Goal: Task Accomplishment & Management: Manage account settings

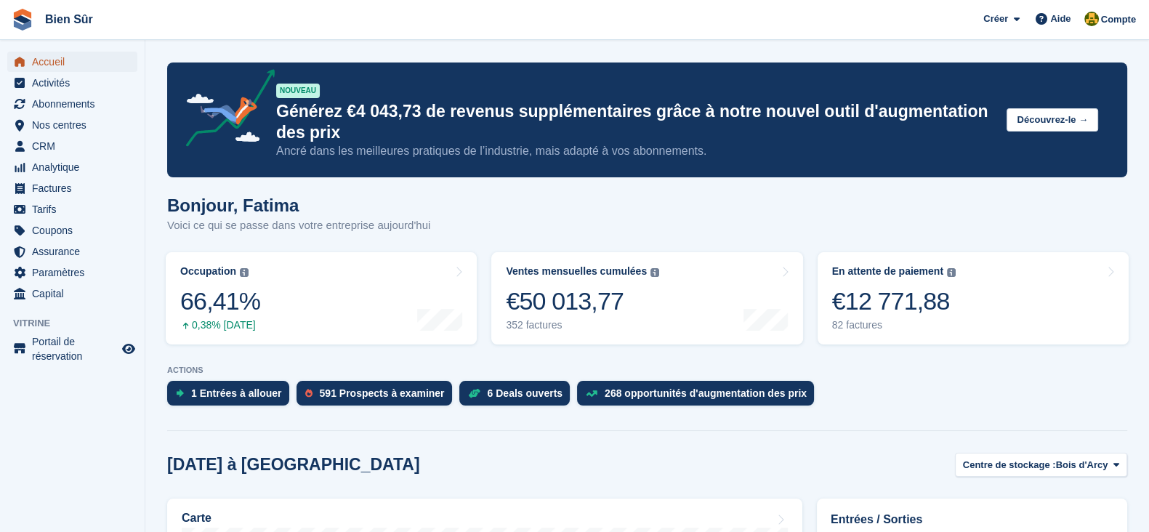
click at [62, 55] on span "Accueil" at bounding box center [75, 62] width 87 height 20
click at [338, 310] on link "Occupation Pourcentage de toutes les unités actuellement attribuées en termes d…" at bounding box center [321, 298] width 311 height 92
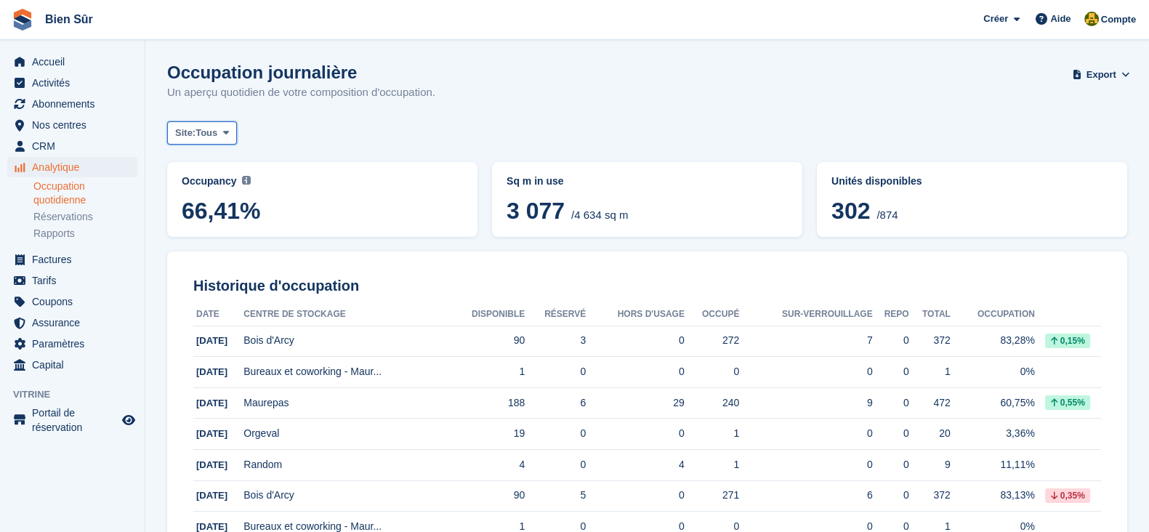
click at [209, 126] on span "Tous" at bounding box center [207, 133] width 22 height 15
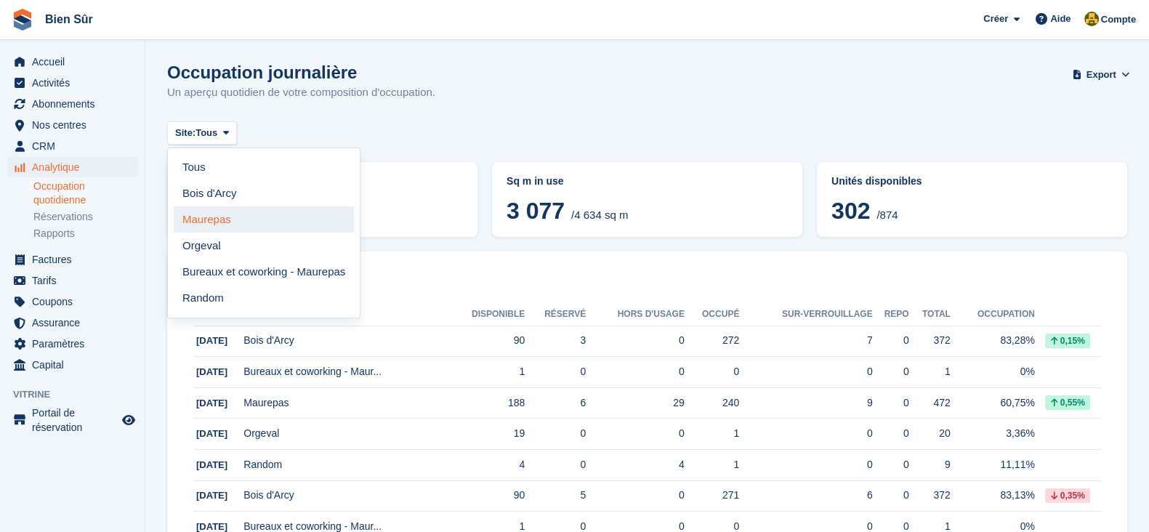
click at [252, 214] on link "Maurepas" at bounding box center [264, 219] width 180 height 26
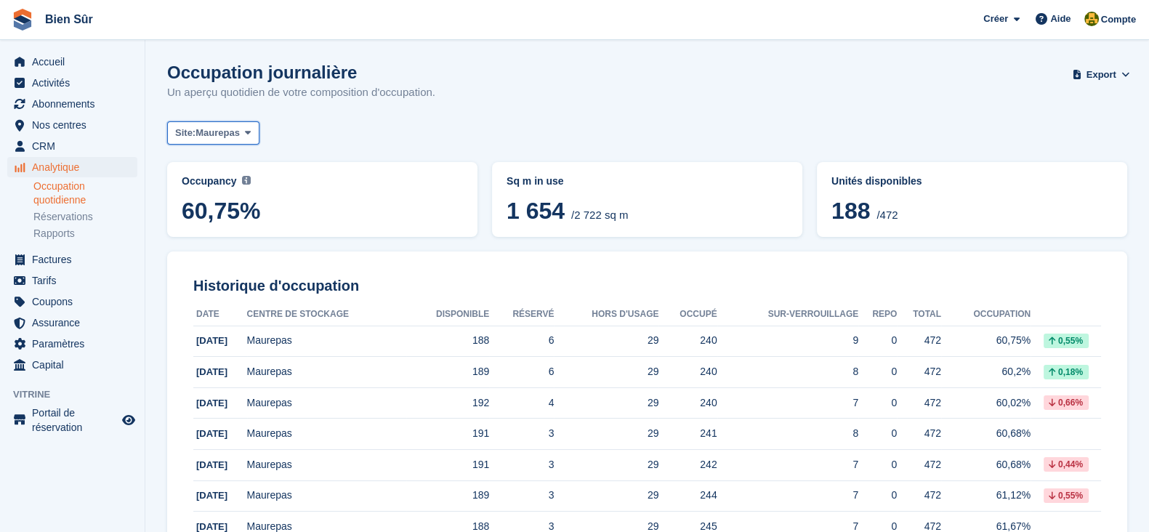
click at [233, 121] on button "Site: Maurepas" at bounding box center [213, 133] width 92 height 24
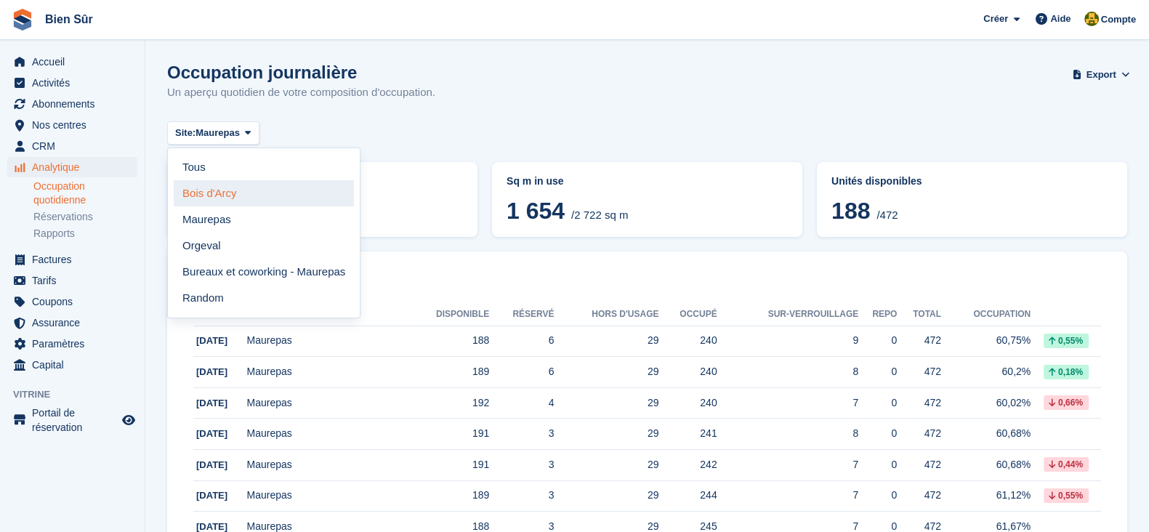
click at [247, 190] on link "Bois d'Arcy" at bounding box center [264, 193] width 180 height 26
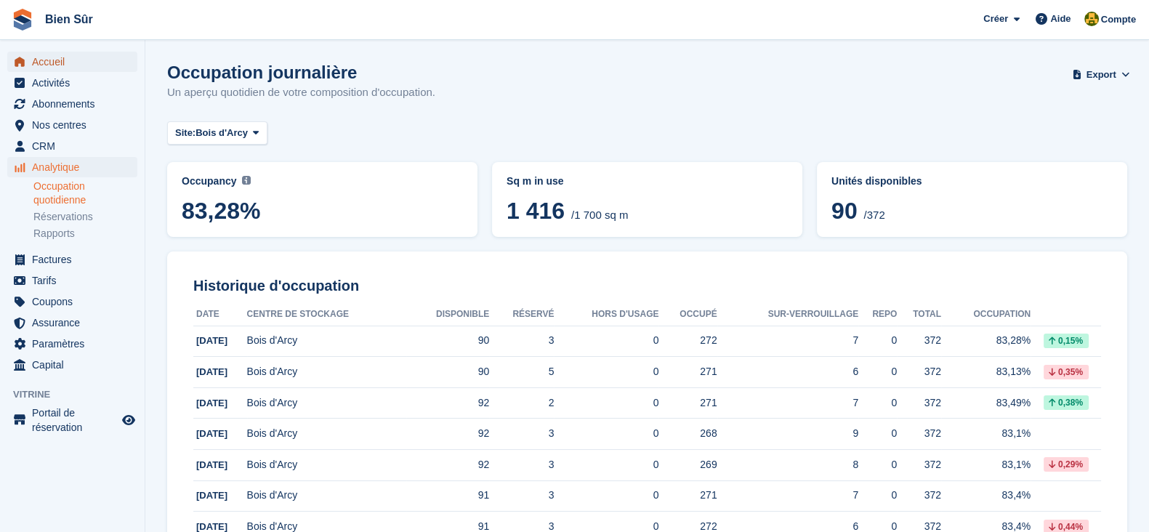
click at [82, 63] on span "Accueil" at bounding box center [75, 62] width 87 height 20
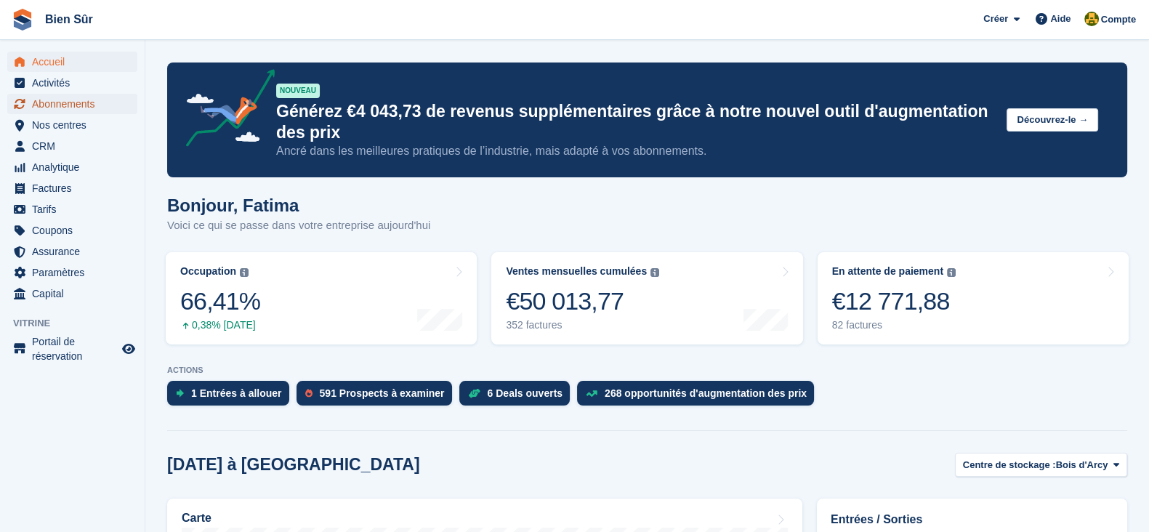
click at [86, 109] on span "Abonnements" at bounding box center [75, 104] width 87 height 20
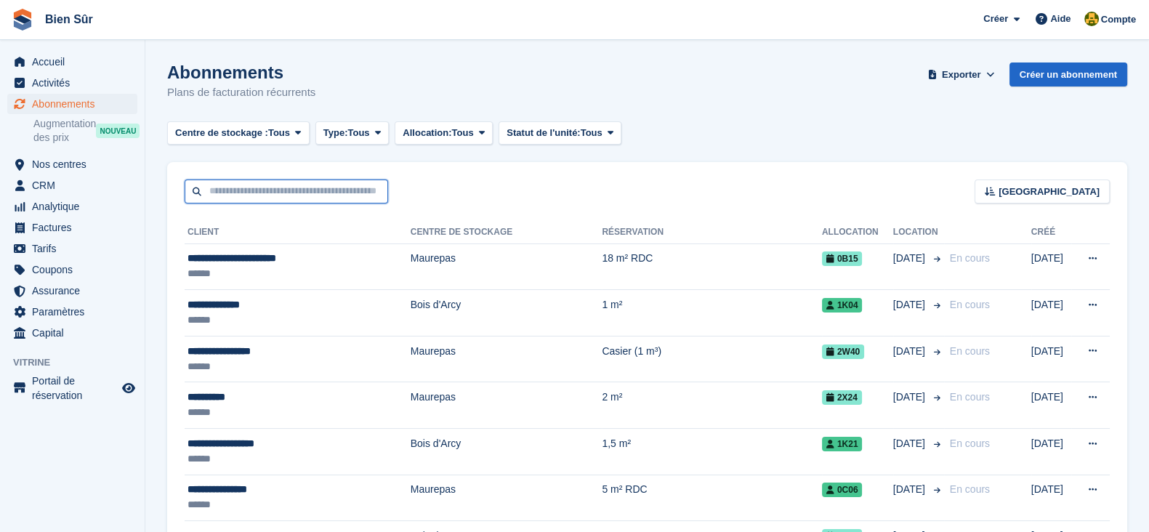
click at [236, 180] on input "text" at bounding box center [287, 192] width 204 height 24
paste input "**********"
type input "**********"
